Goal: Information Seeking & Learning: Find specific page/section

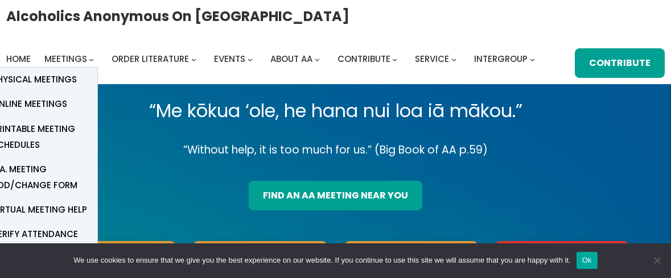
click at [68, 80] on span "Physical Meetings" at bounding box center [34, 80] width 85 height 16
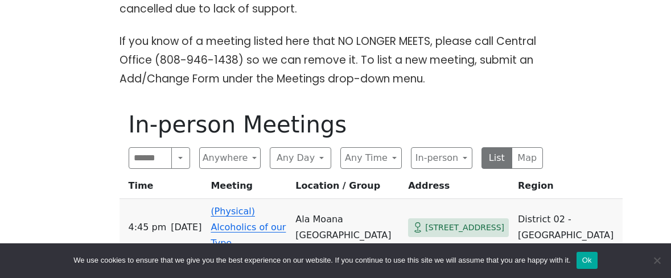
scroll to position [558, 0]
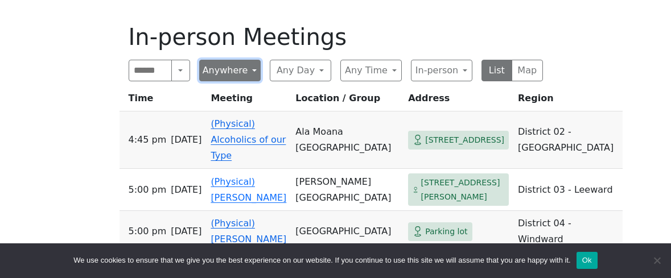
click at [249, 74] on button "Anywhere" at bounding box center [229, 71] width 61 height 22
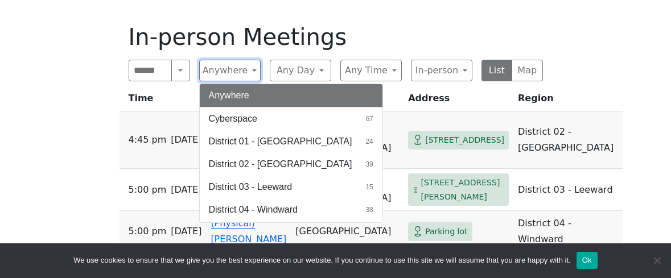
scroll to position [0, 0]
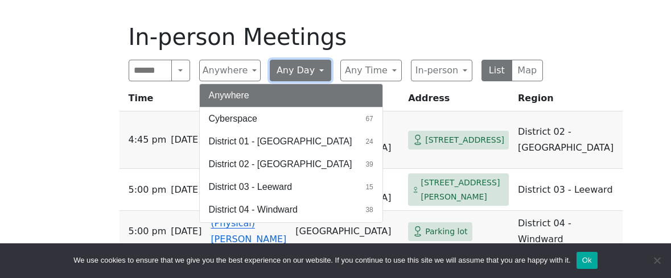
click at [322, 72] on button "Any Day" at bounding box center [300, 71] width 61 height 22
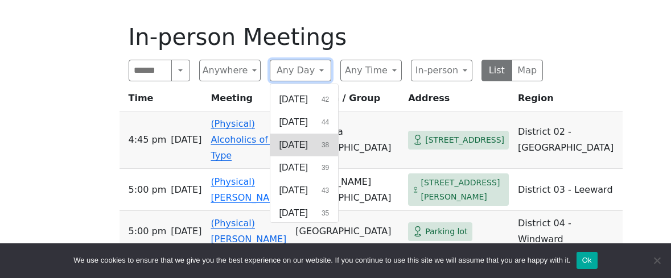
scroll to position [44, 0]
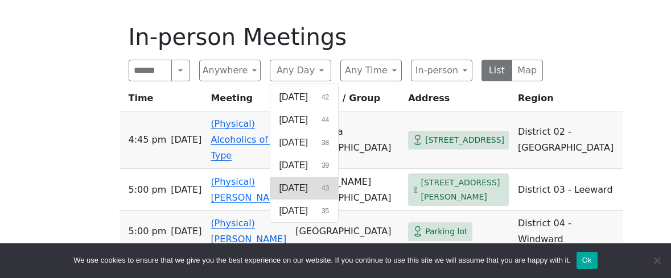
click at [319, 188] on button "[DATE] 43" at bounding box center [304, 188] width 68 height 23
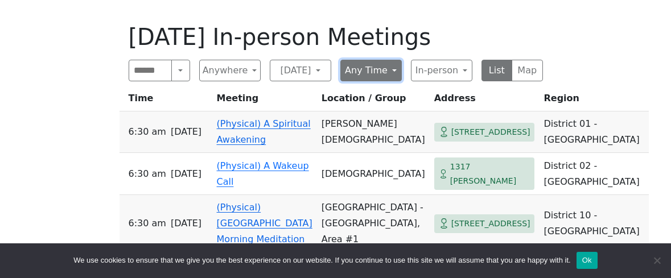
click at [386, 72] on button "Any Time" at bounding box center [370, 71] width 61 height 22
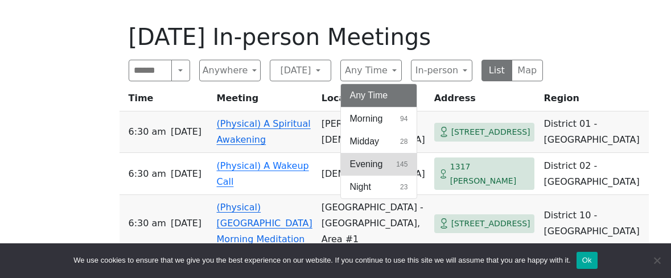
click at [377, 164] on span "Evening" at bounding box center [366, 165] width 33 height 14
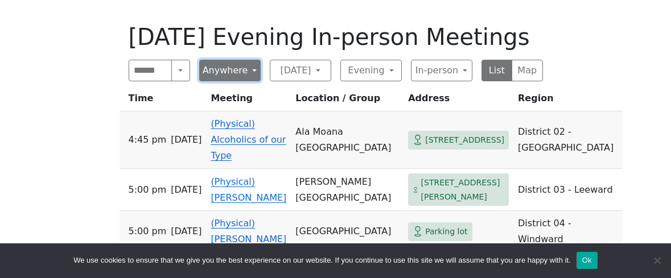
click at [249, 73] on button "Anywhere" at bounding box center [229, 71] width 61 height 22
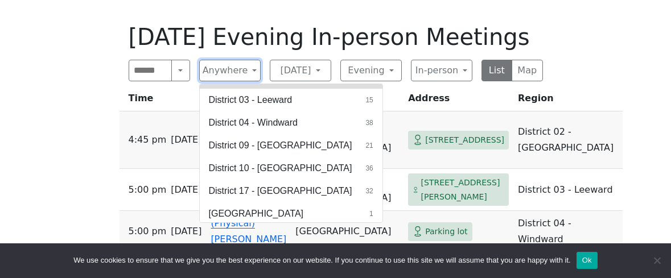
scroll to position [90, 0]
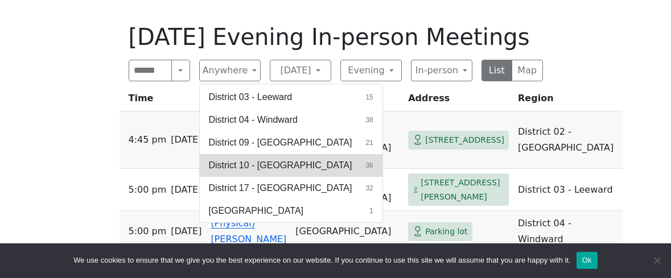
click at [250, 166] on span "District 10 - [GEOGRAPHIC_DATA]" at bounding box center [280, 166] width 143 height 14
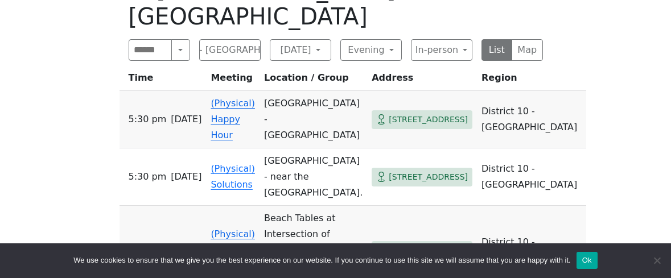
scroll to position [637, 0]
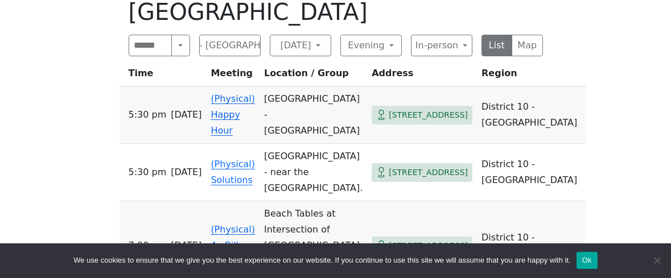
click at [230, 224] on link "(Physical) As Bill Sees It" at bounding box center [232, 245] width 44 height 43
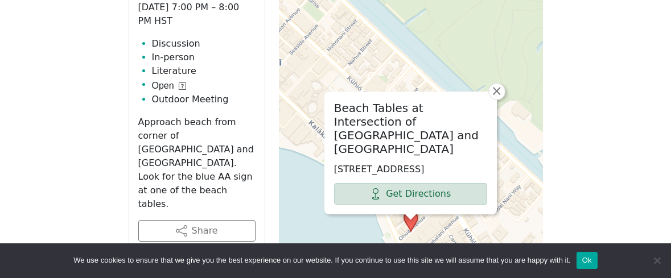
scroll to position [699, 0]
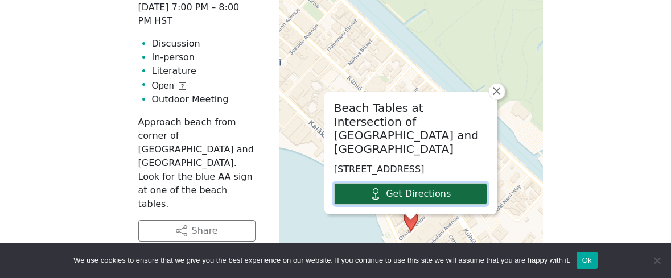
click at [447, 198] on link "Get Directions" at bounding box center [410, 194] width 153 height 22
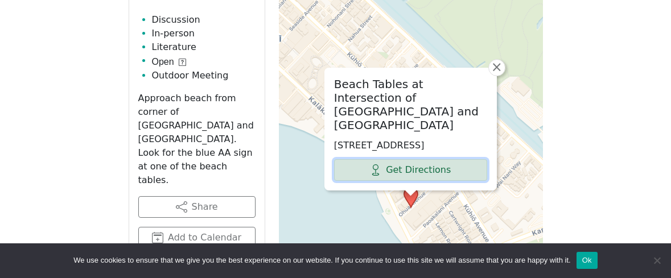
scroll to position [741, 0]
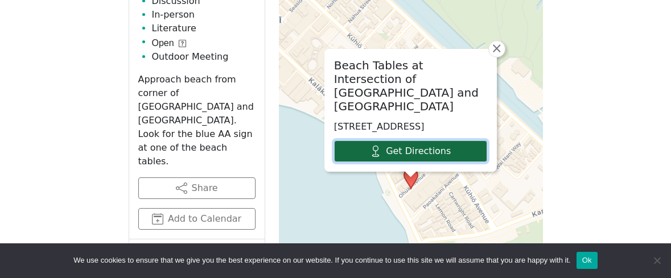
click at [428, 150] on link "Get Directions" at bounding box center [410, 152] width 153 height 22
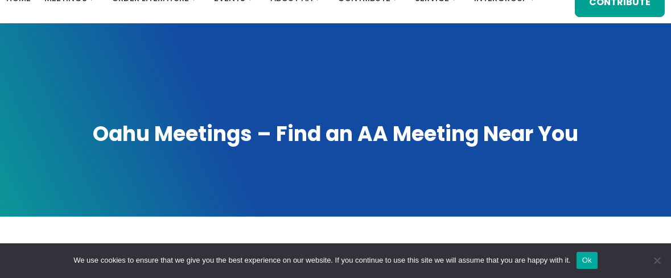
scroll to position [0, 0]
